Goal: Navigation & Orientation: Find specific page/section

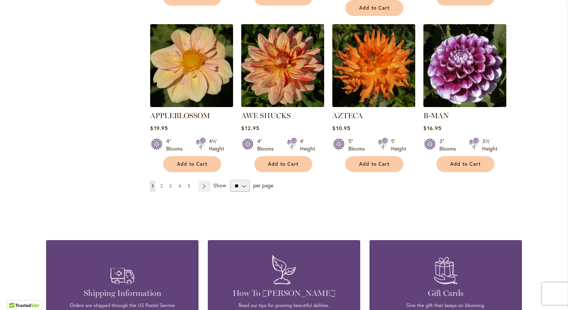
scroll to position [632, 0]
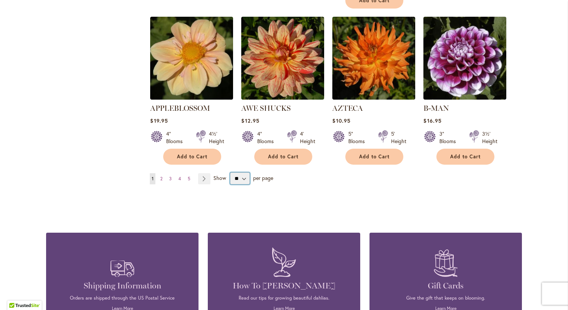
click at [240, 172] on select "** ** ** **" at bounding box center [240, 178] width 20 height 12
select select "**"
click at [230, 172] on select "** ** ** **" at bounding box center [240, 178] width 20 height 12
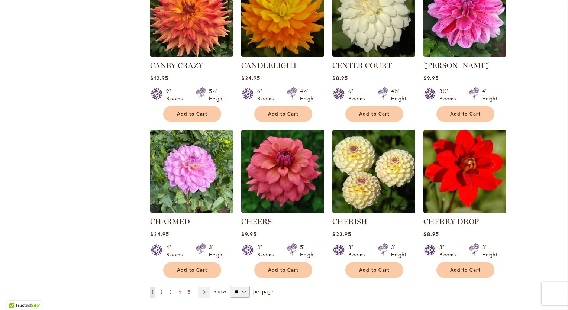
scroll to position [2494, 0]
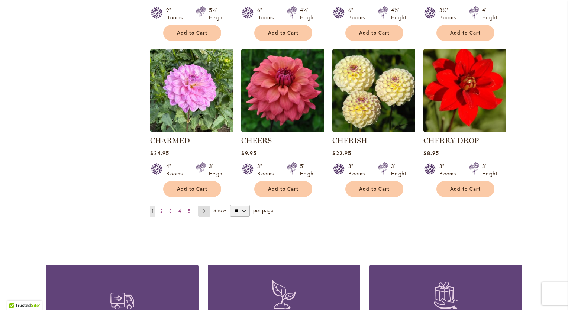
click at [200, 206] on link "Page Next" at bounding box center [204, 211] width 12 height 11
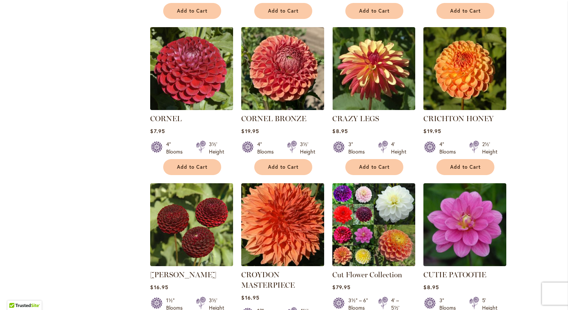
scroll to position [669, 0]
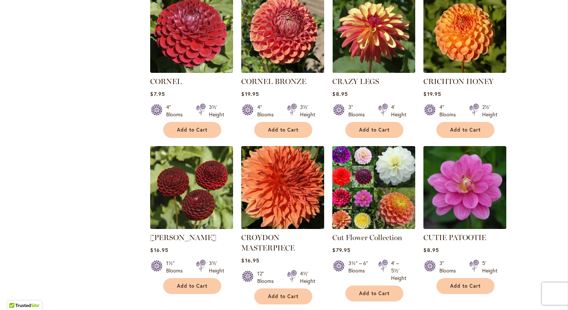
click at [365, 187] on img at bounding box center [373, 187] width 87 height 87
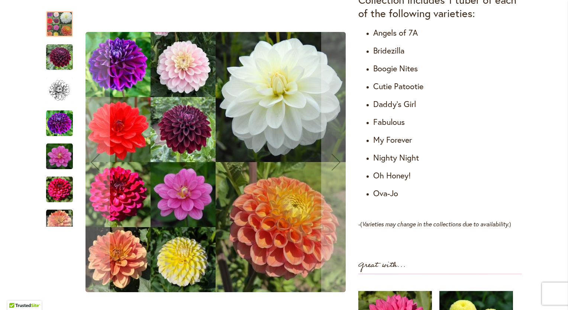
scroll to position [372, 0]
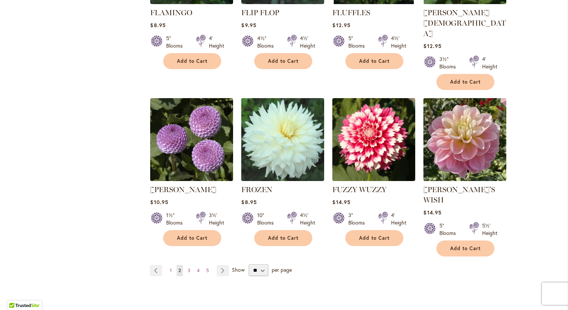
scroll to position [2528, 0]
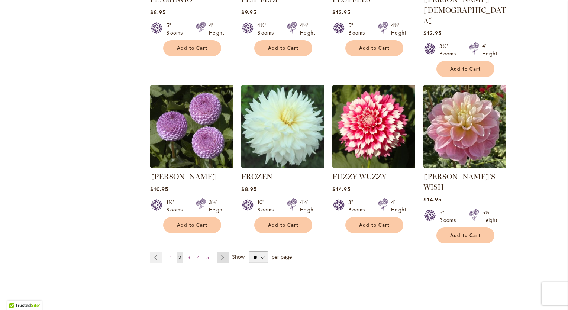
click at [220, 252] on link "Page Next" at bounding box center [223, 257] width 12 height 11
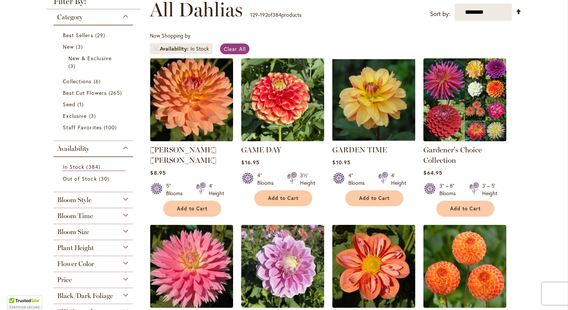
scroll to position [149, 0]
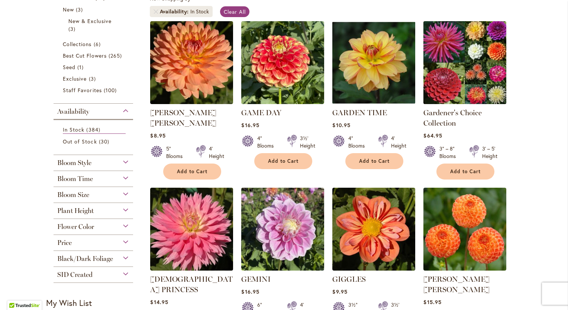
click at [468, 63] on img at bounding box center [465, 62] width 87 height 87
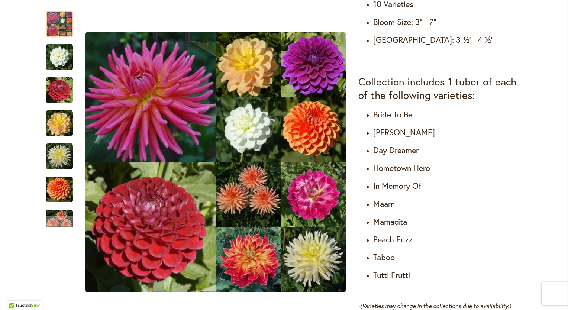
scroll to position [409, 0]
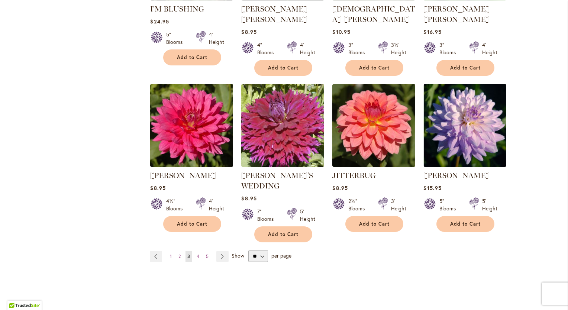
scroll to position [2565, 0]
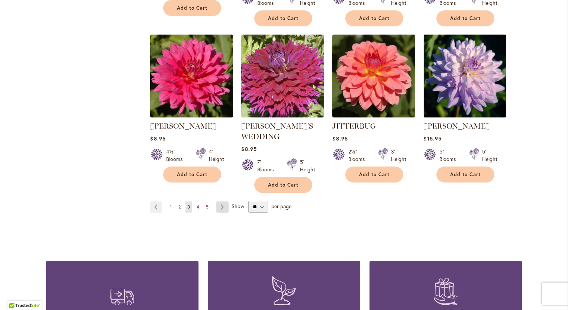
click at [222, 201] on link "Page Next" at bounding box center [222, 206] width 12 height 11
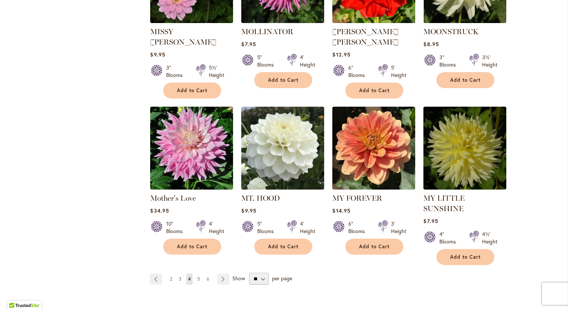
scroll to position [2528, 0]
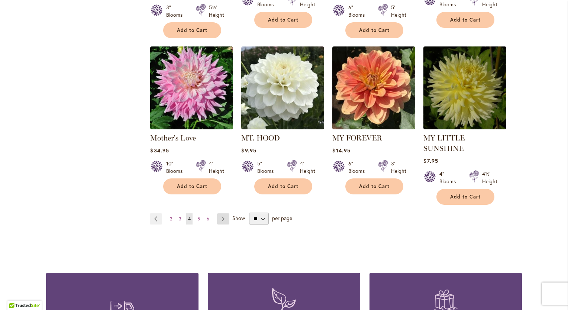
click at [220, 213] on link "Page Next" at bounding box center [223, 218] width 12 height 11
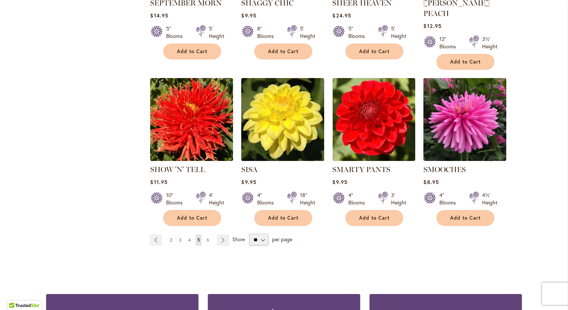
scroll to position [2528, 0]
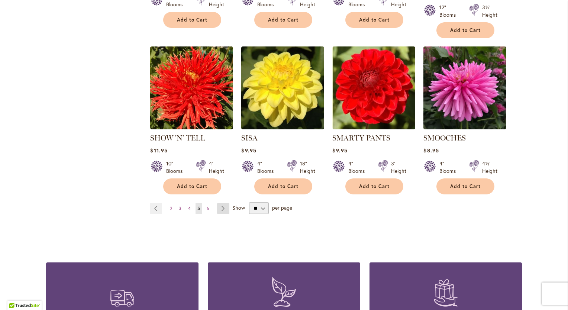
click at [220, 203] on link "Page Next" at bounding box center [223, 208] width 12 height 11
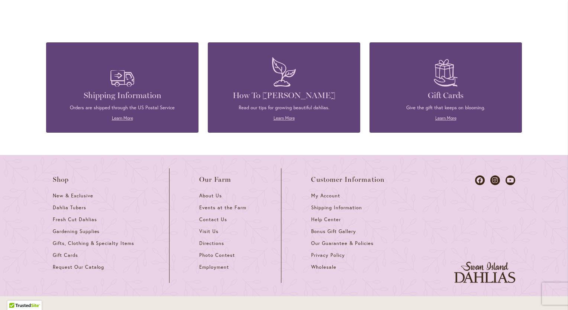
scroll to position [2713, 0]
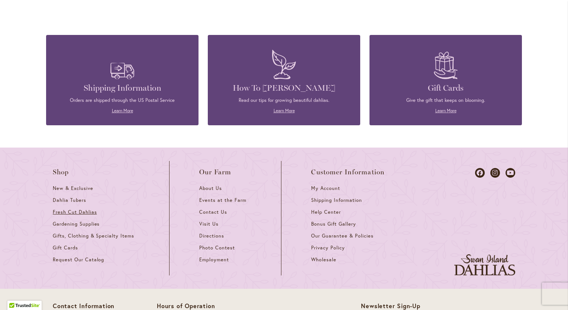
click at [62, 209] on span "Fresh Cut Dahlias" at bounding box center [75, 212] width 44 height 6
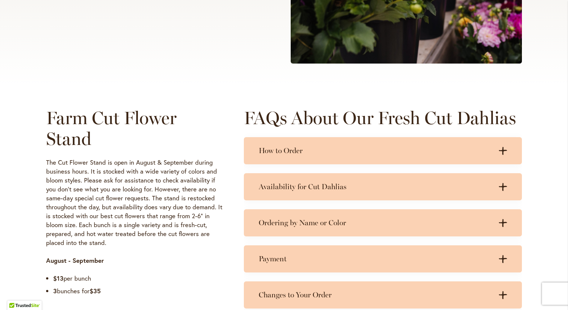
scroll to position [260, 0]
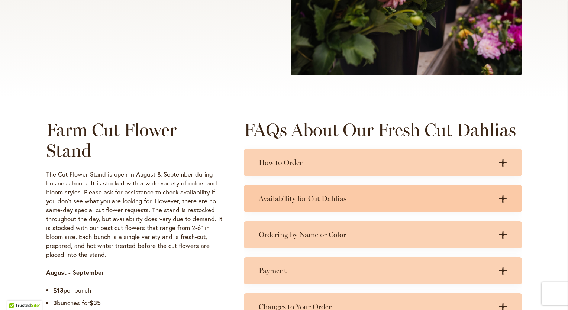
click at [499, 198] on icon at bounding box center [503, 199] width 8 height 8
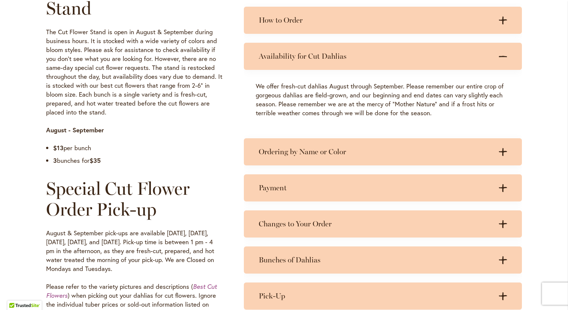
scroll to position [409, 0]
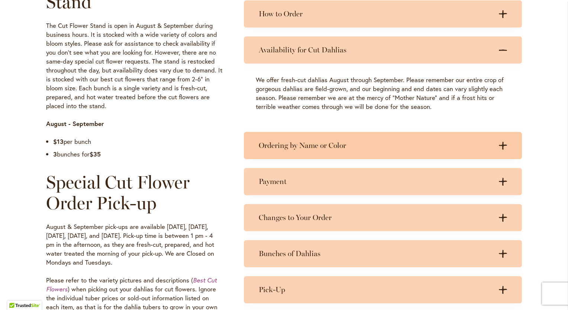
click at [500, 145] on icon at bounding box center [503, 146] width 8 height 8
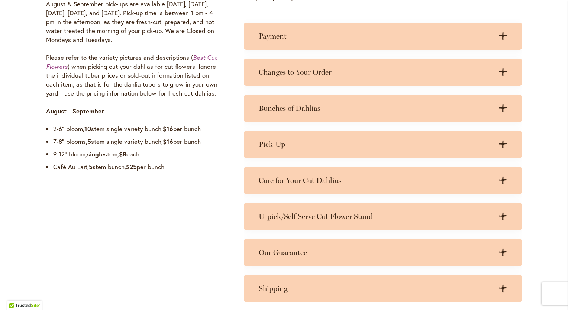
scroll to position [632, 0]
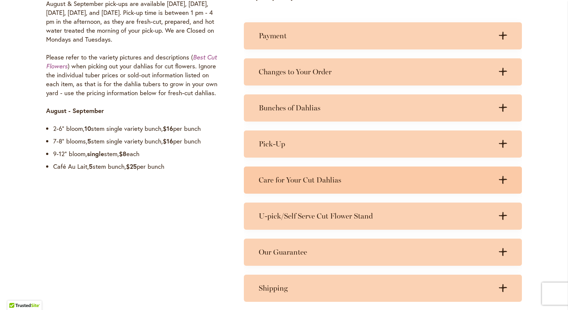
click at [500, 177] on icon at bounding box center [503, 180] width 8 height 8
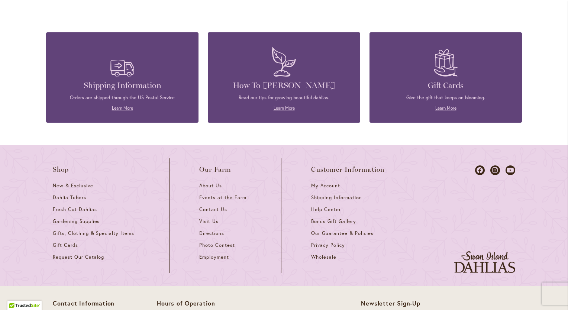
scroll to position [1078, 0]
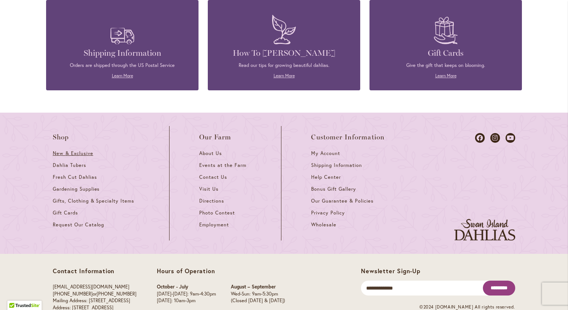
click at [71, 153] on span "New & Exclusive" at bounding box center [73, 153] width 41 height 6
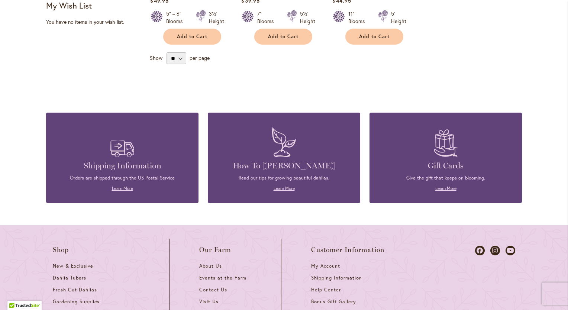
scroll to position [372, 0]
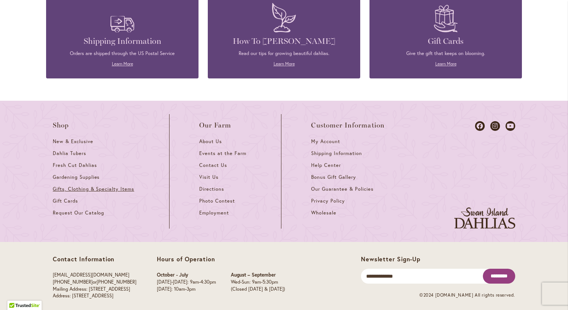
click at [104, 189] on span "Gifts, Clothing & Specialty Items" at bounding box center [93, 189] width 81 height 6
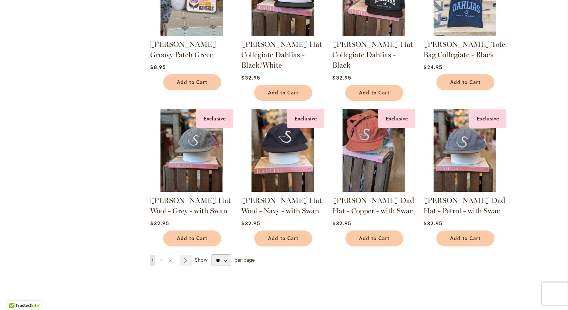
scroll to position [595, 0]
